Goal: Navigation & Orientation: Find specific page/section

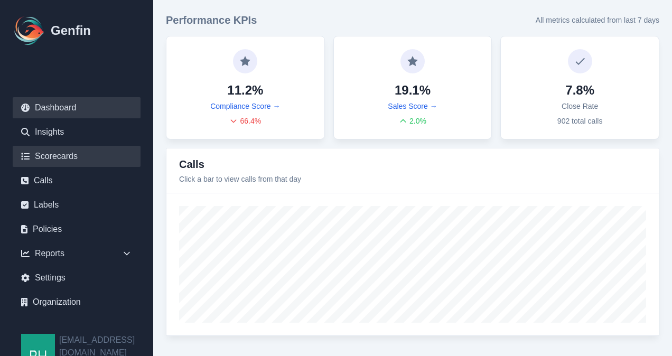
click at [41, 151] on link "Scorecards" at bounding box center [77, 156] width 128 height 21
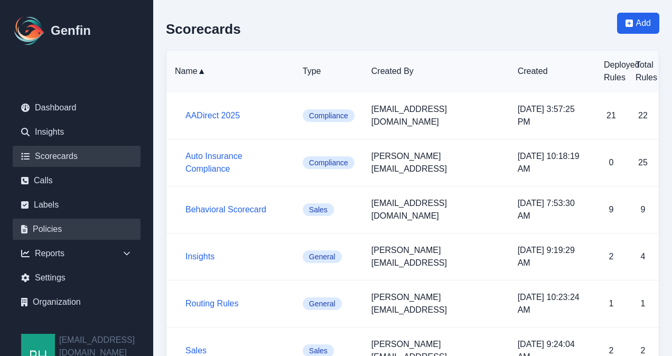
click at [46, 226] on link "Policies" at bounding box center [77, 229] width 128 height 21
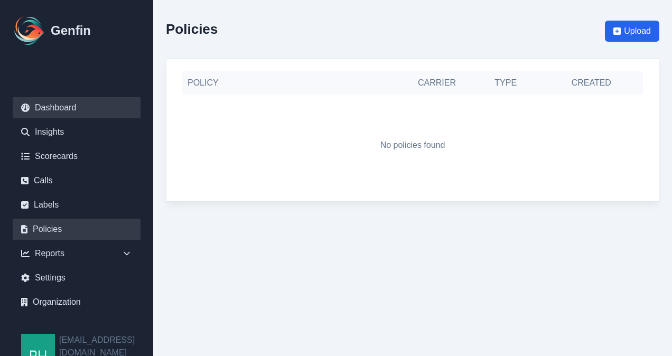
click at [51, 106] on link "Dashboard" at bounding box center [77, 107] width 128 height 21
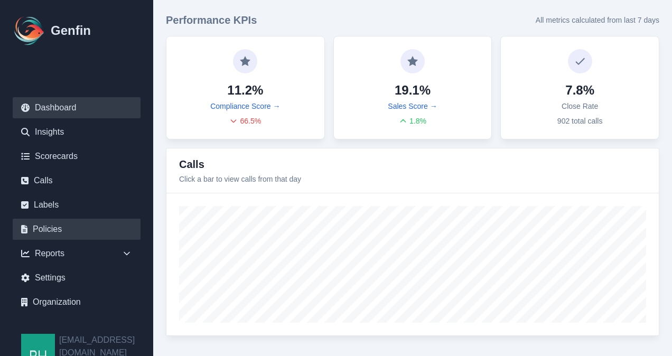
click at [54, 226] on link "Policies" at bounding box center [77, 229] width 128 height 21
